Goal: Information Seeking & Learning: Learn about a topic

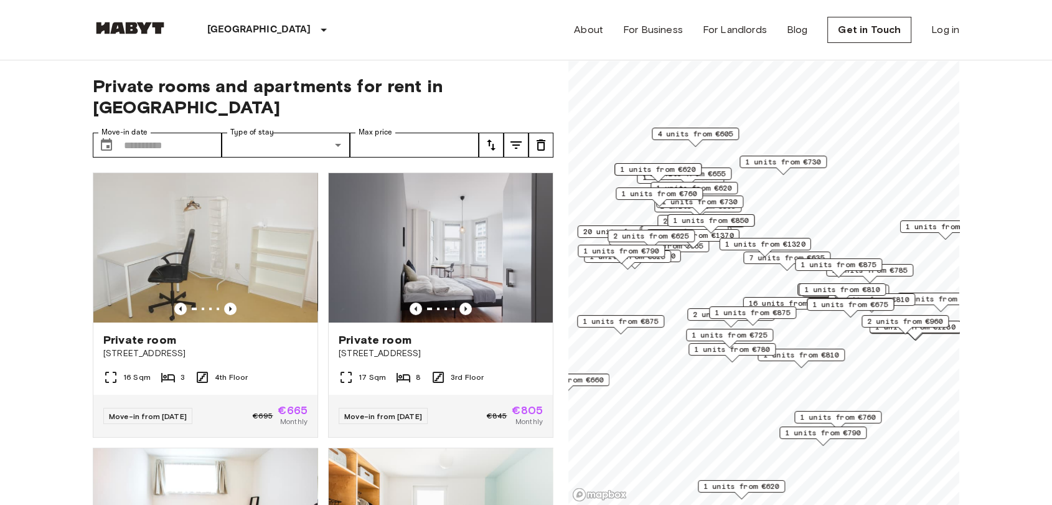
scroll to position [1452, 0]
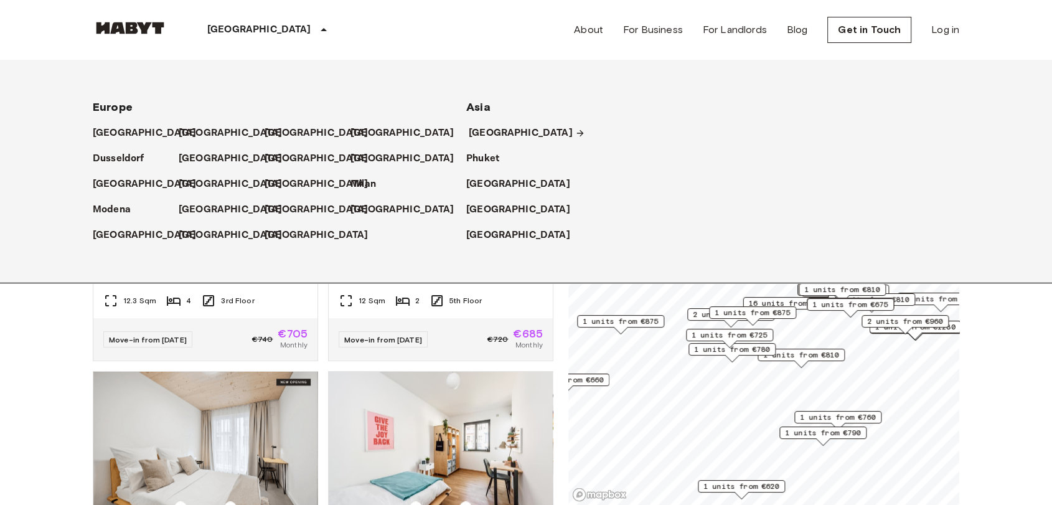
click at [498, 135] on p "[GEOGRAPHIC_DATA]" at bounding box center [521, 133] width 104 height 15
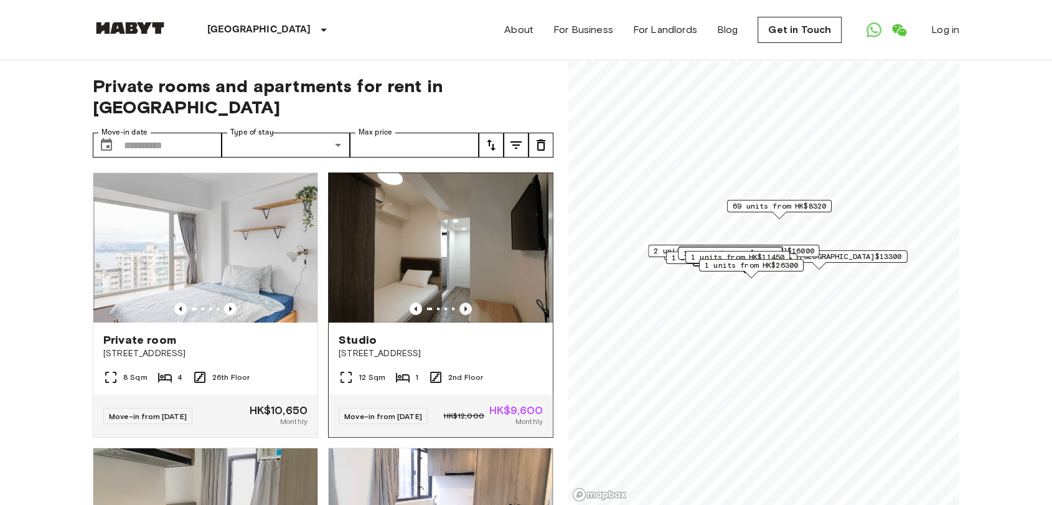
click at [459, 303] on icon "Previous image" at bounding box center [465, 309] width 12 height 12
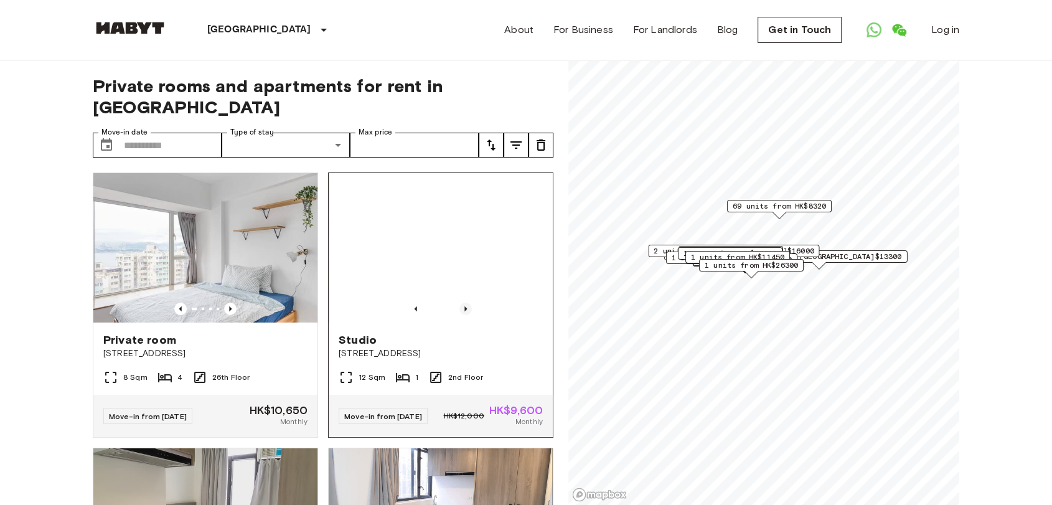
click at [459, 303] on icon "Previous image" at bounding box center [465, 309] width 12 height 12
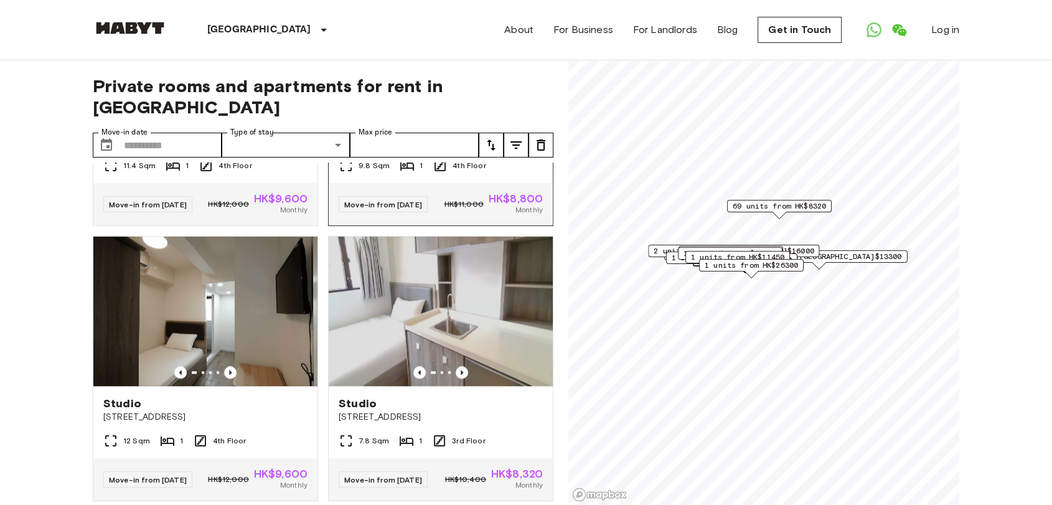
scroll to position [1314, 0]
